Goal: Information Seeking & Learning: Learn about a topic

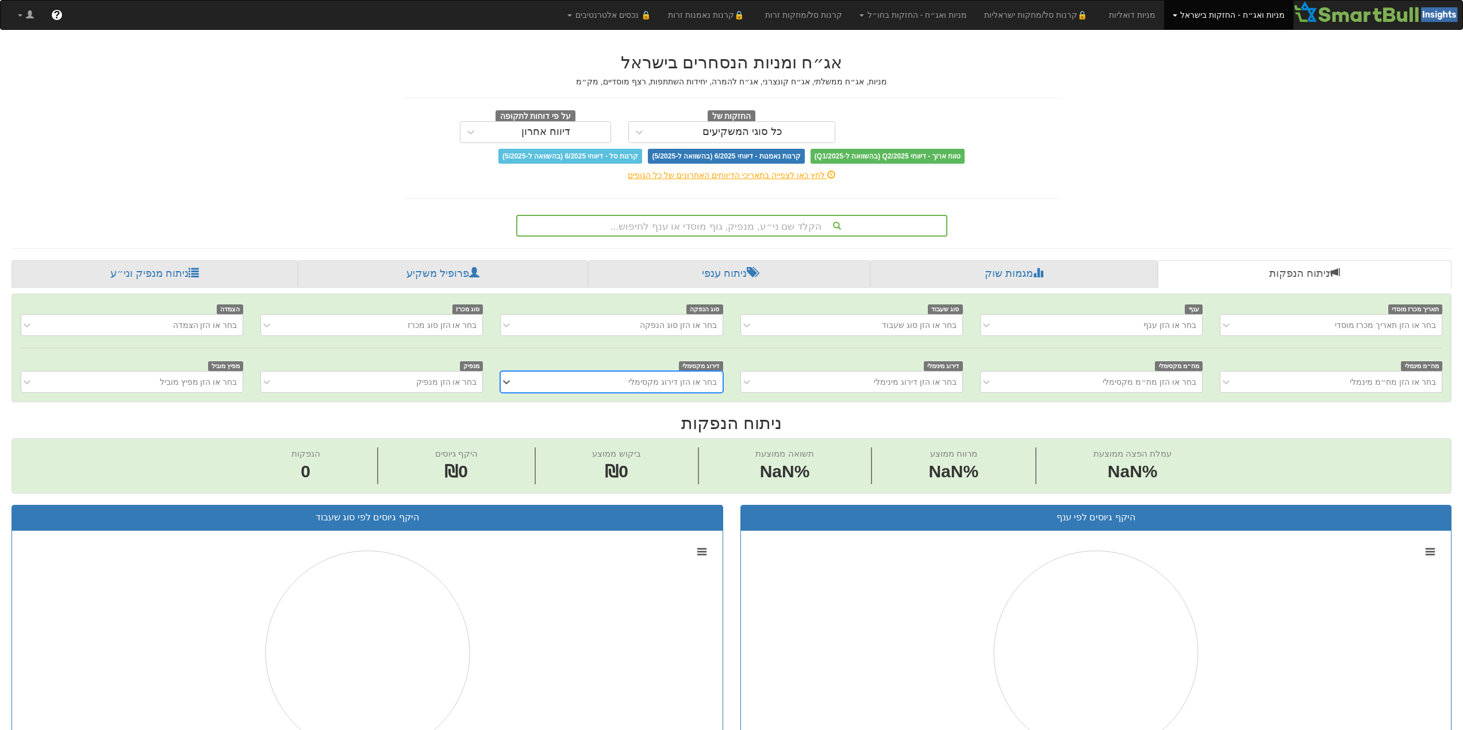
scroll to position [0, 9]
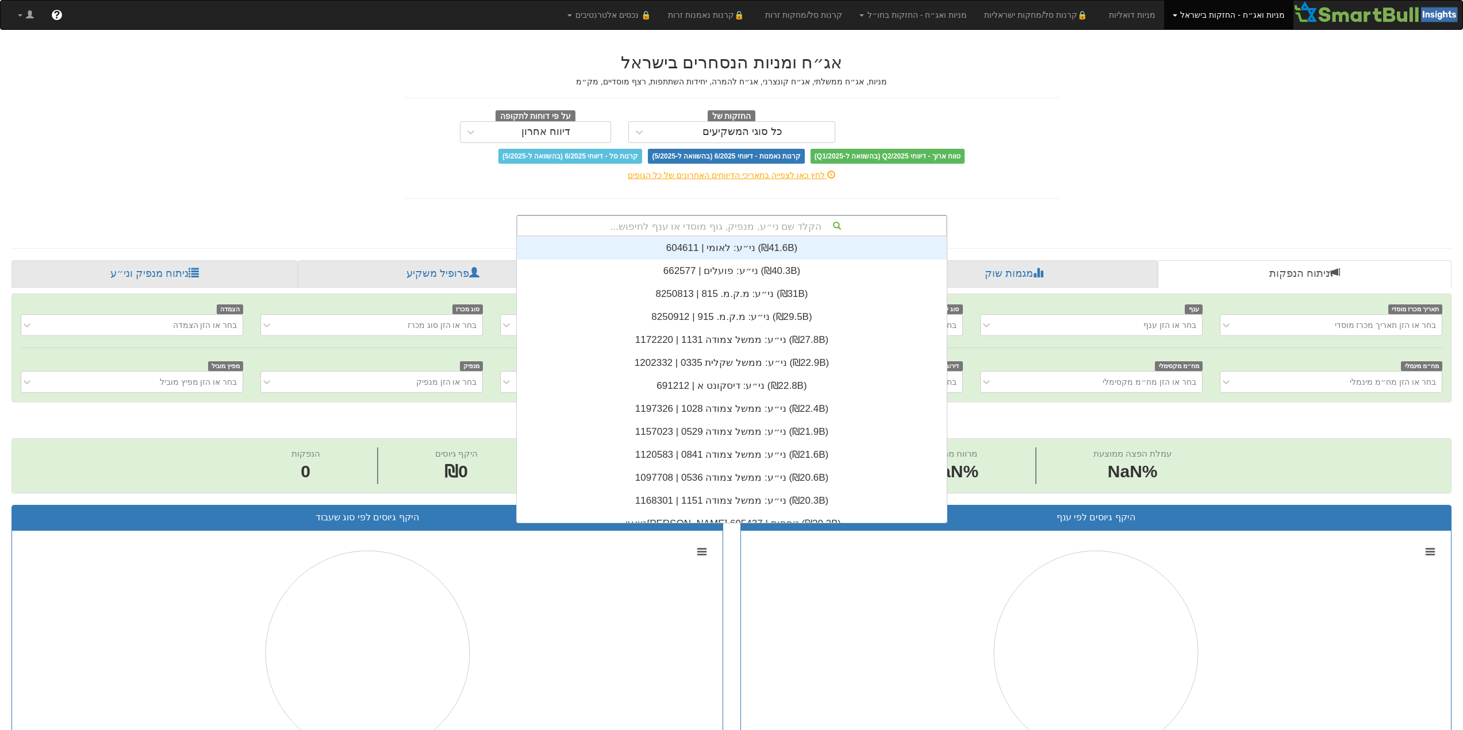
click at [699, 221] on div "הקלד שם ני״ע, מנפיק, גוף מוסדי או ענף לחיפוש..." at bounding box center [731, 226] width 429 height 20
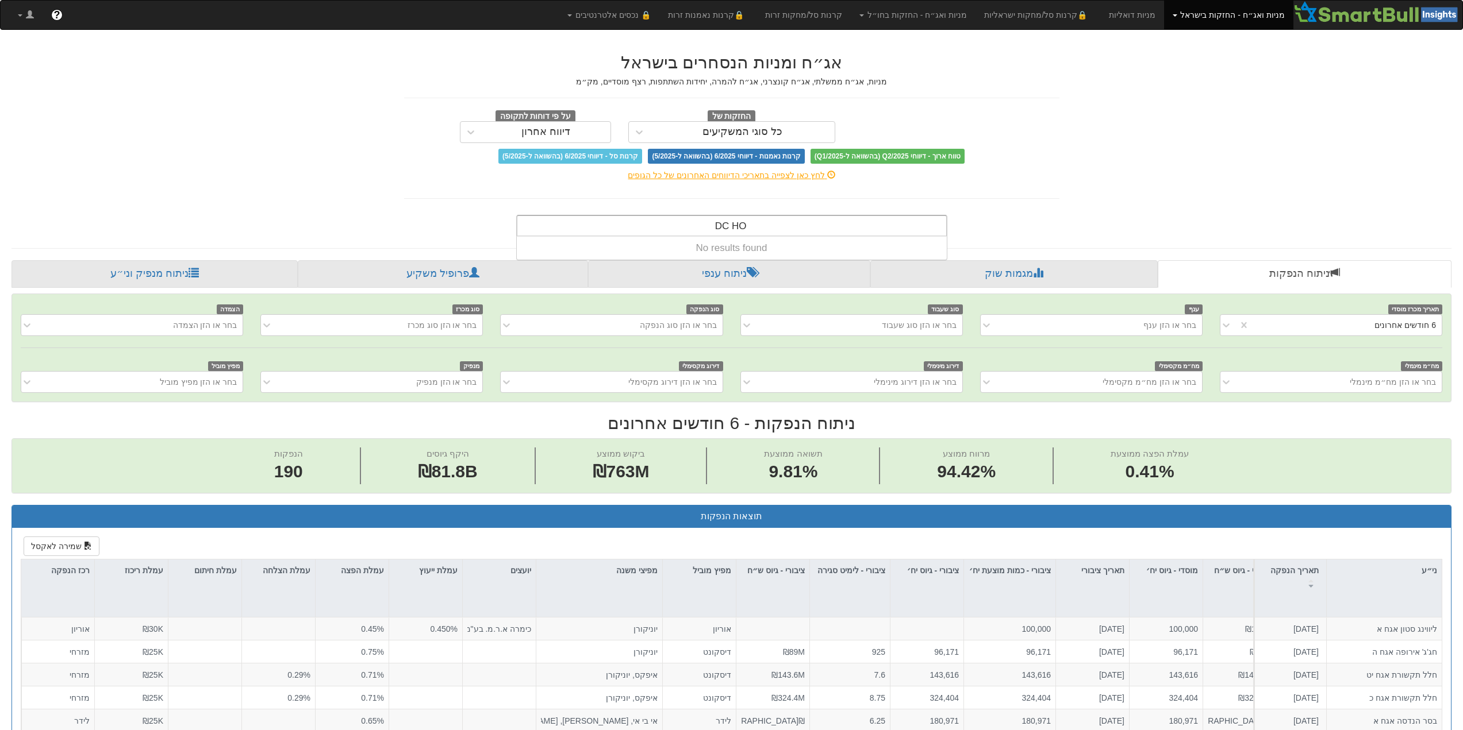
scroll to position [0, 1727]
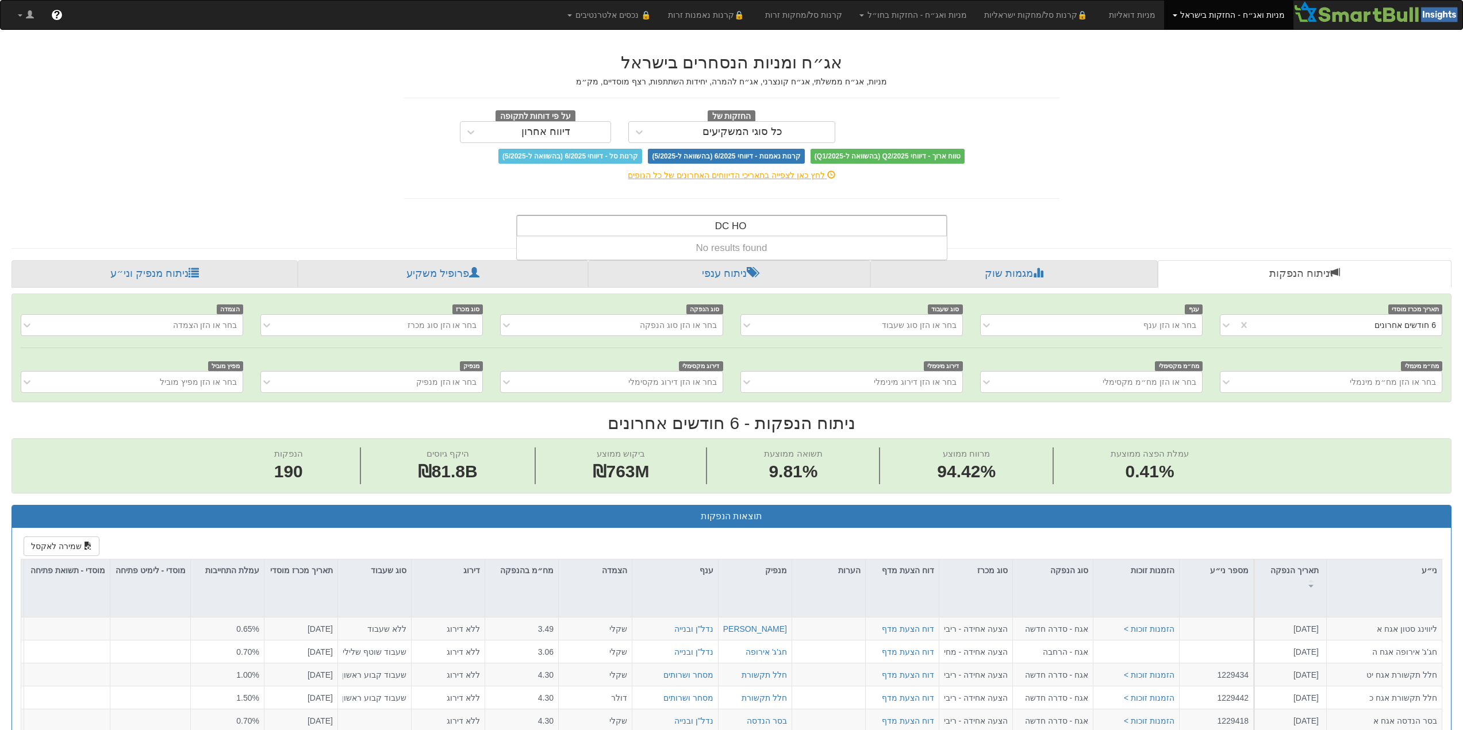
drag, startPoint x: 700, startPoint y: 221, endPoint x: 759, endPoint y: 222, distance: 58.6
click at [759, 222] on div "DC HO DC HO" at bounding box center [731, 226] width 429 height 20
click at [758, 221] on div "DC HO DC HO" at bounding box center [731, 226] width 429 height 20
click at [757, 221] on div "DC HO DC HO" at bounding box center [731, 226] width 429 height 20
drag, startPoint x: 740, startPoint y: 221, endPoint x: 730, endPoint y: 218, distance: 10.7
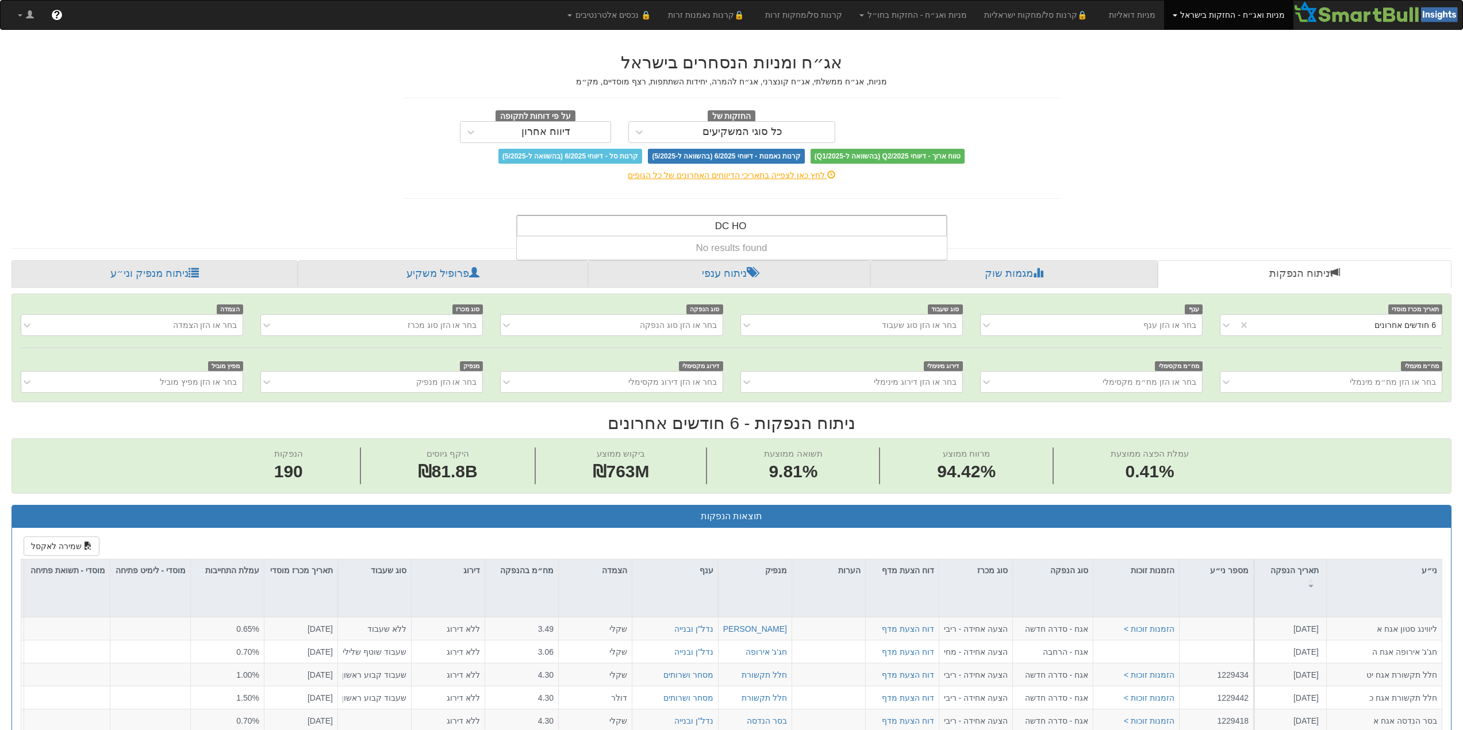
click at [731, 219] on div "DC HO DC HO" at bounding box center [730, 226] width 44 height 20
click at [722, 222] on input "DC HO" at bounding box center [730, 227] width 33 height 23
click at [721, 224] on input "DC HO" at bounding box center [730, 227] width 33 height 23
click at [715, 222] on input "DC HO" at bounding box center [730, 227] width 33 height 23
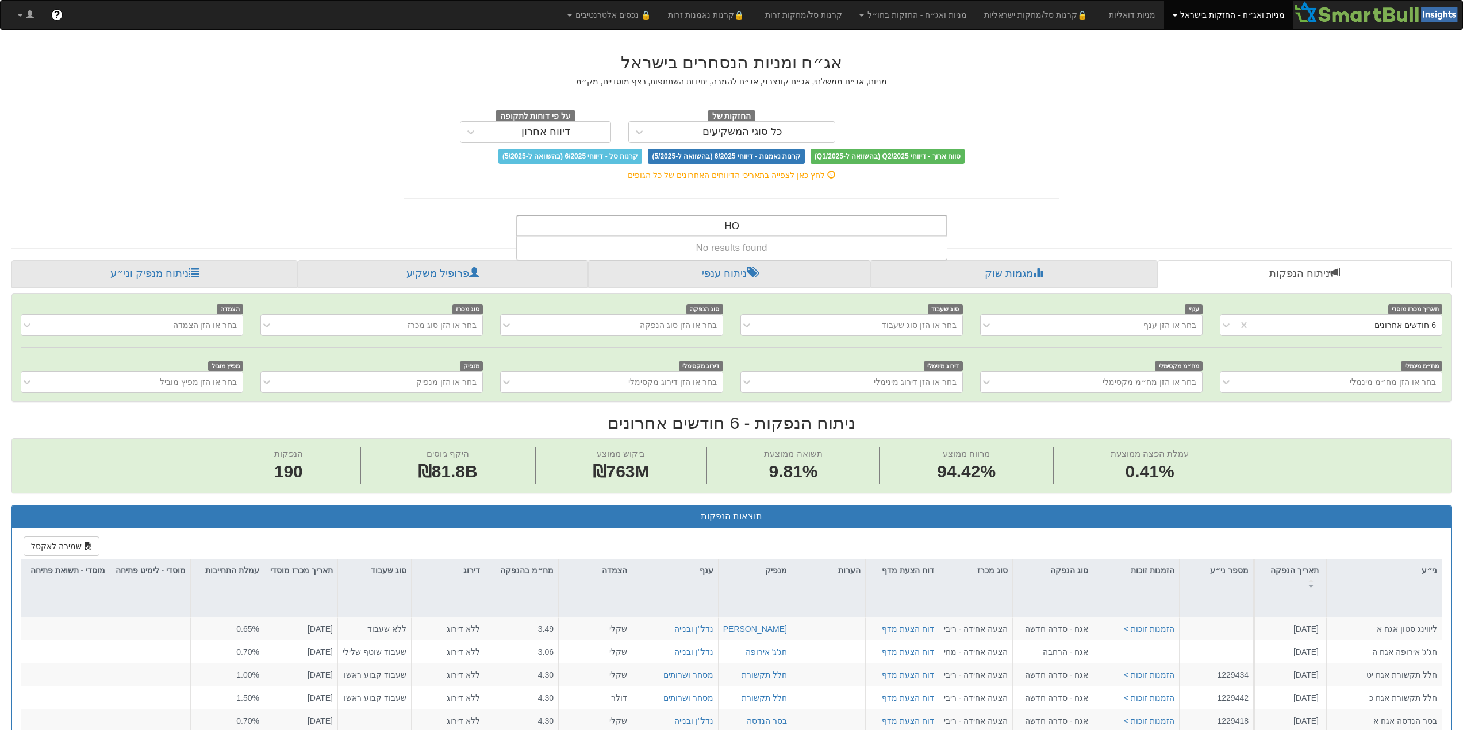
type input "O"
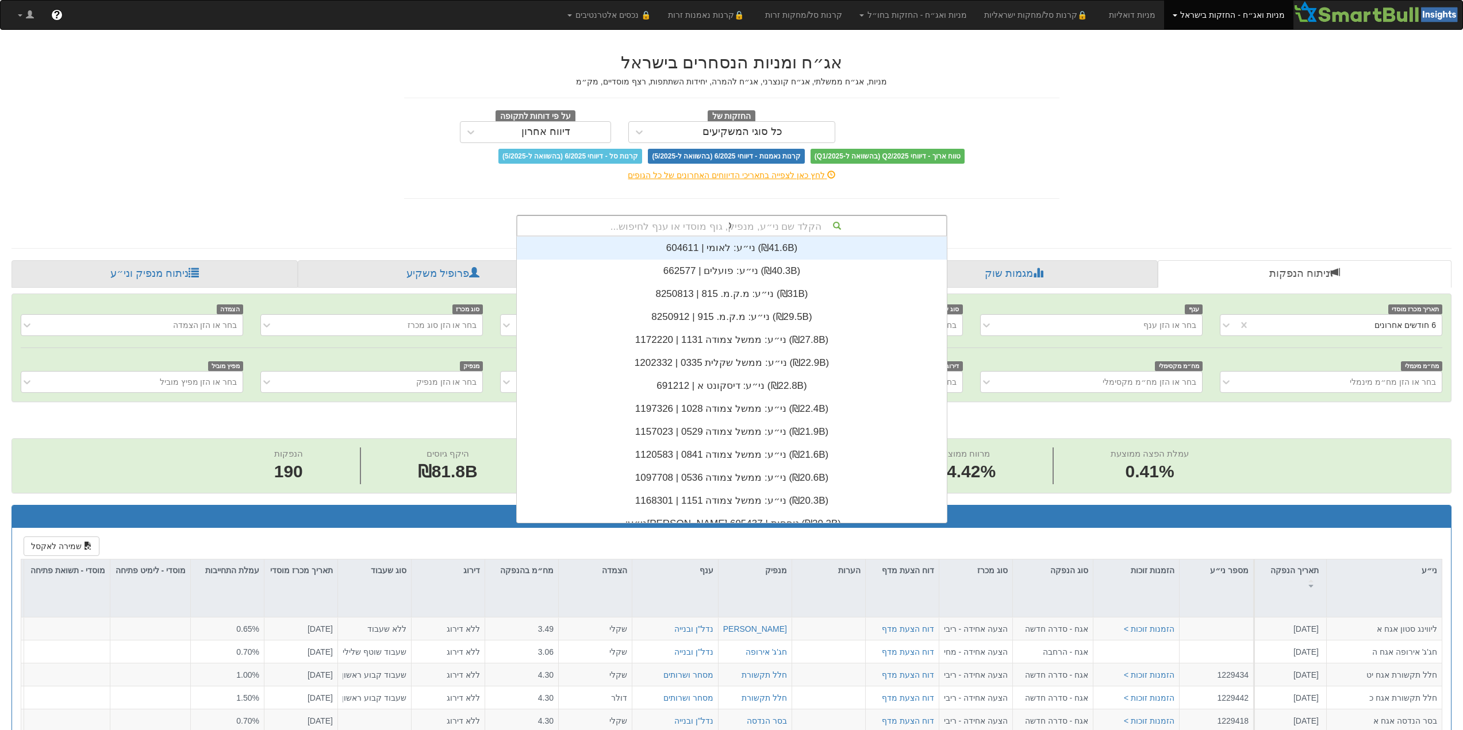
scroll to position [23, 0]
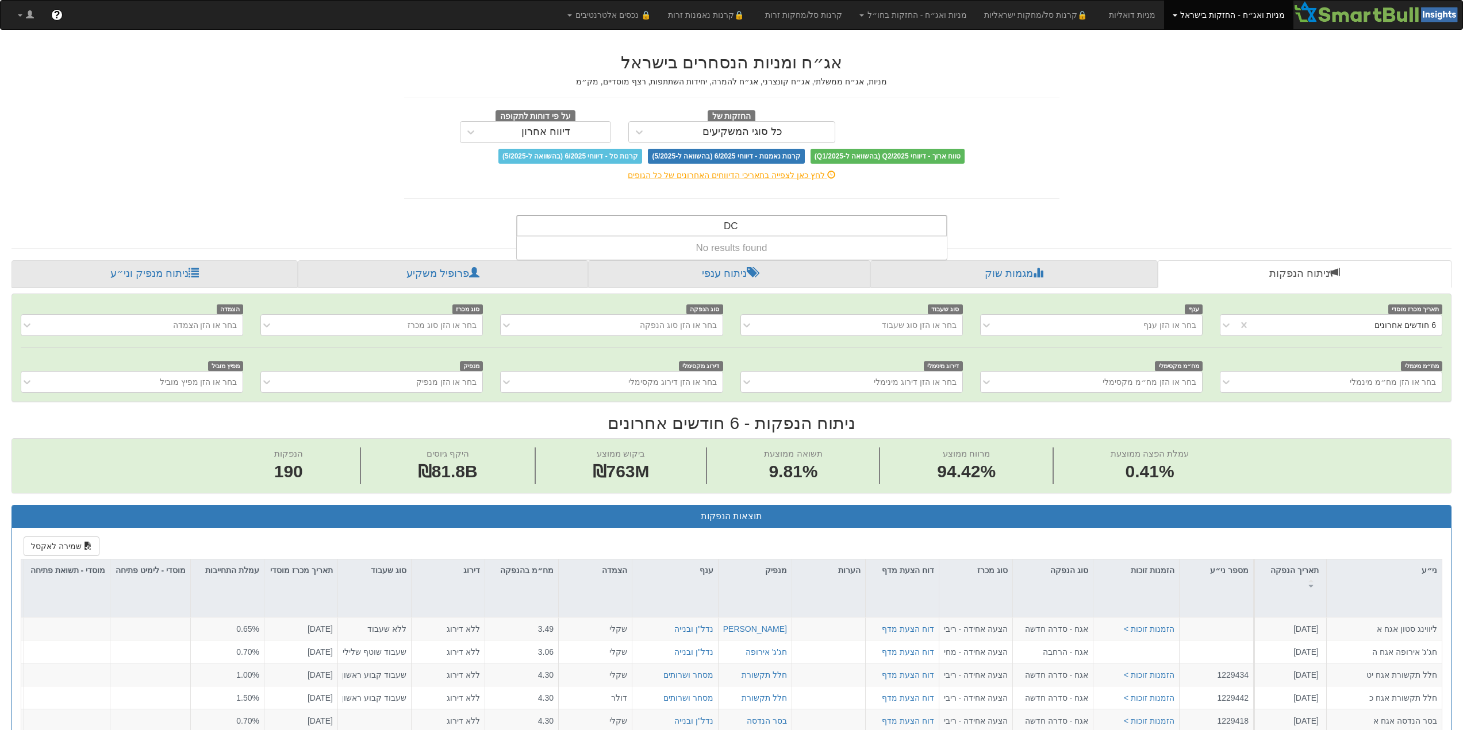
type input "D"
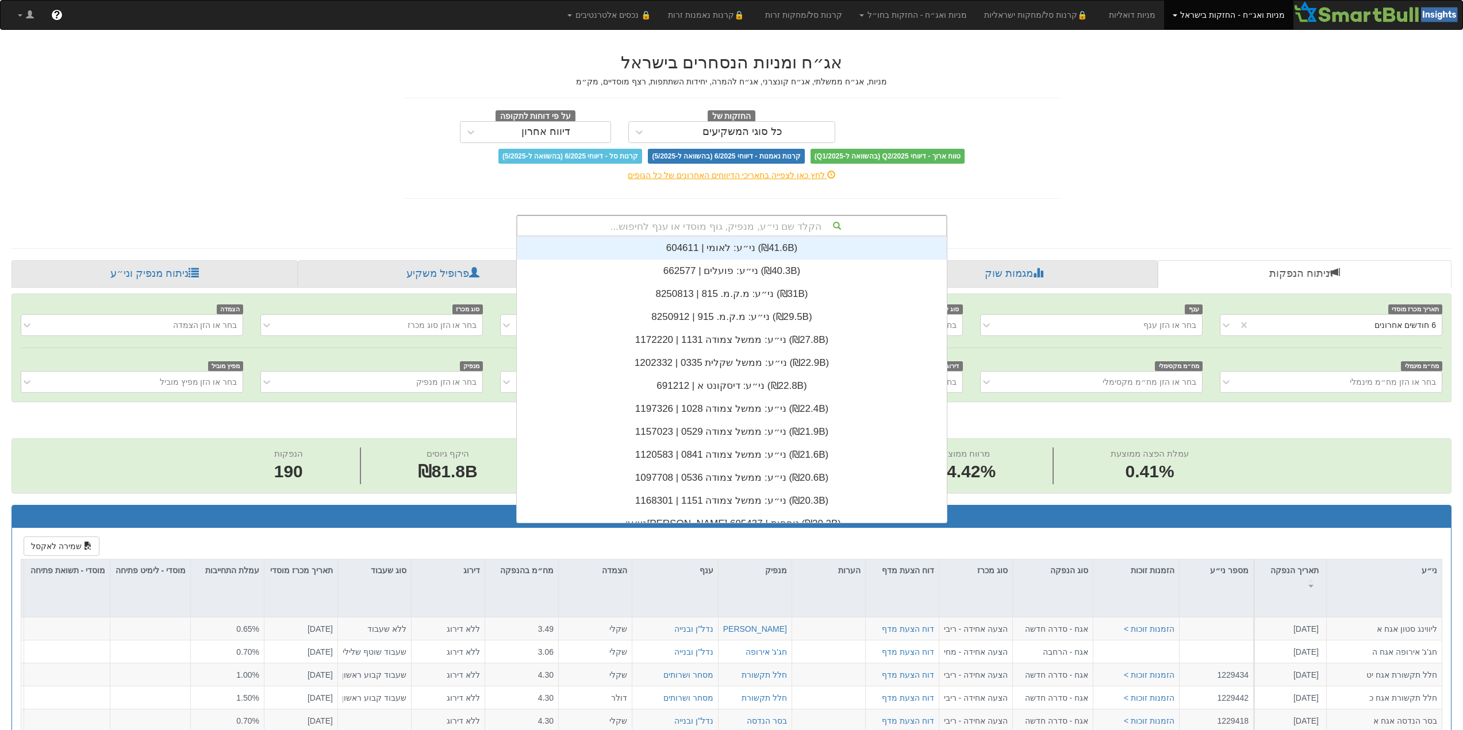
scroll to position [286, 0]
type input "כ"
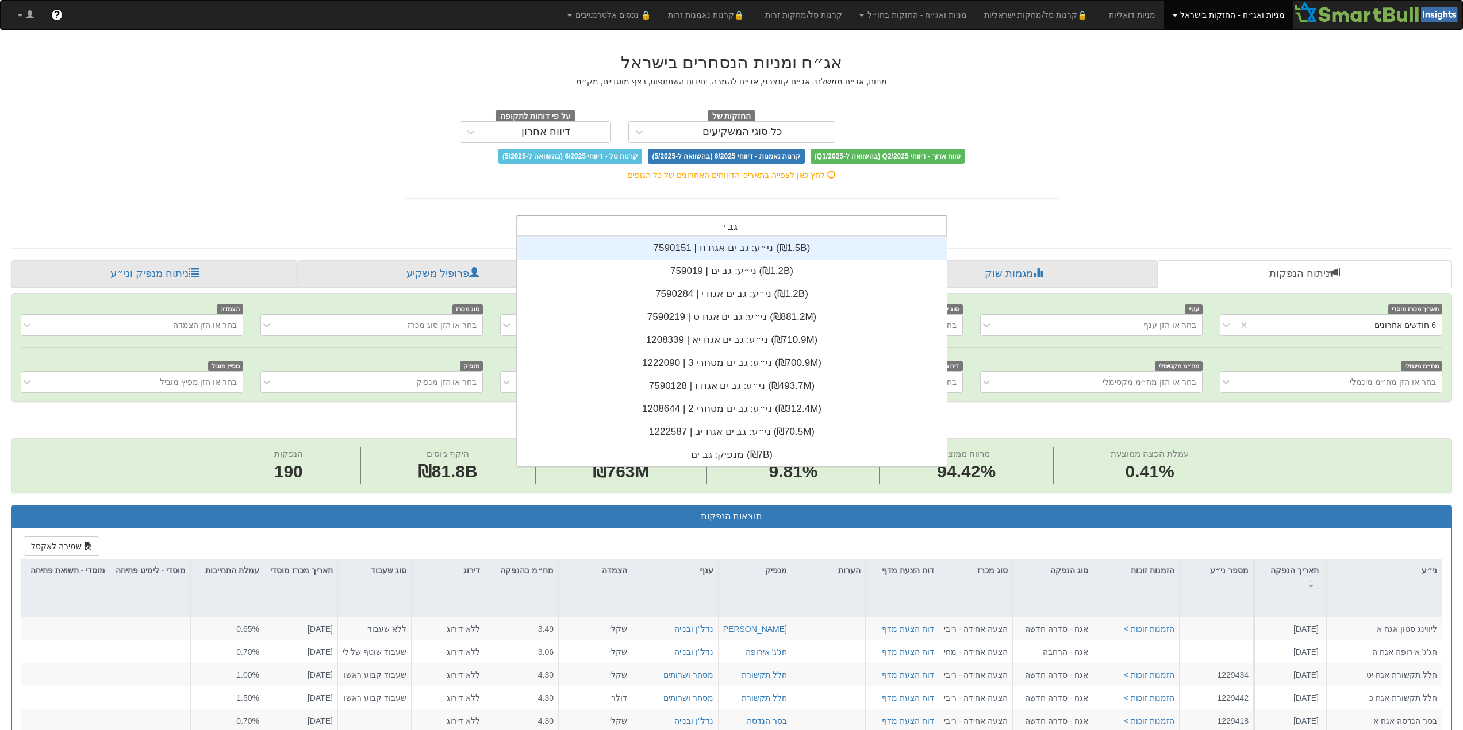
scroll to position [230, 0]
type input "גב ים"
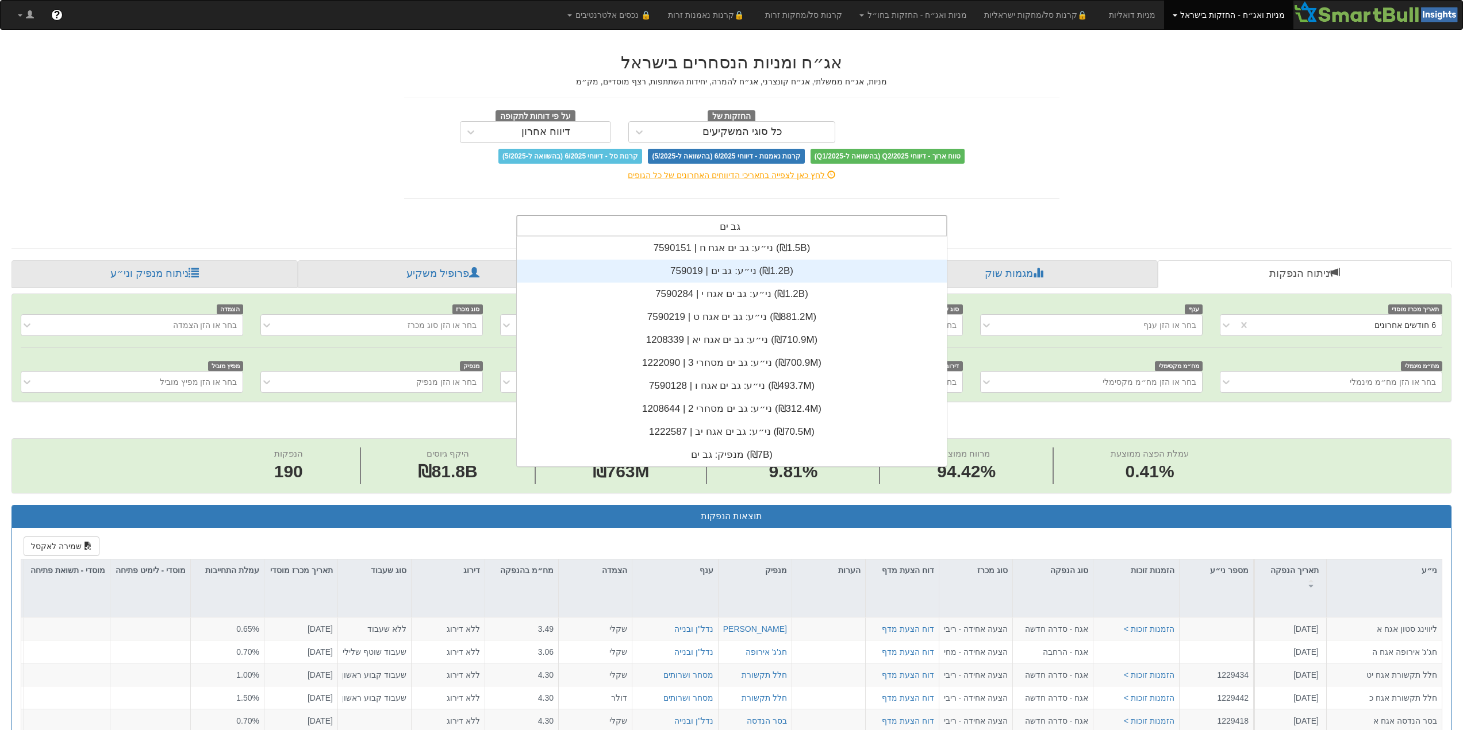
click at [731, 269] on div "ני״ע: ‏גב ים | 759019 ‎(₪1.2B)‎" at bounding box center [732, 271] width 430 height 23
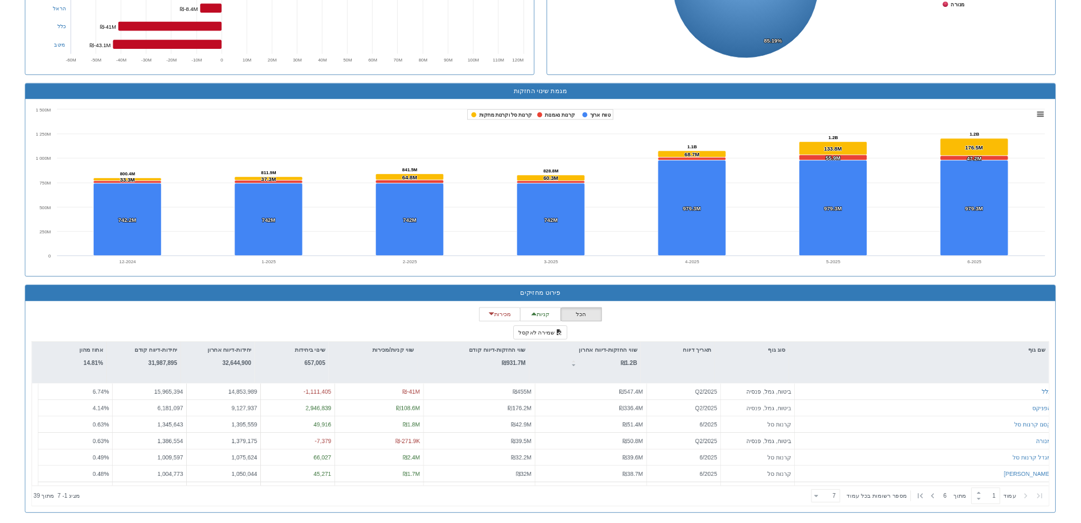
scroll to position [4115, 0]
